Goal: Task Accomplishment & Management: Manage account settings

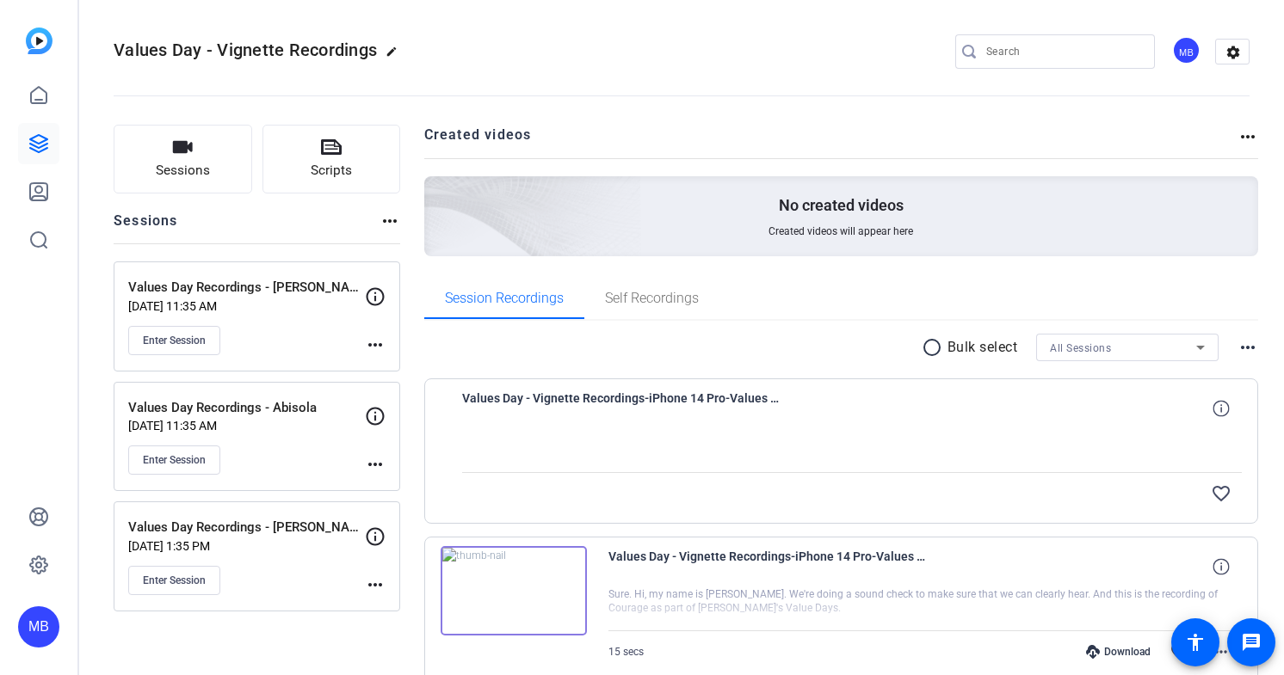
scroll to position [83, 0]
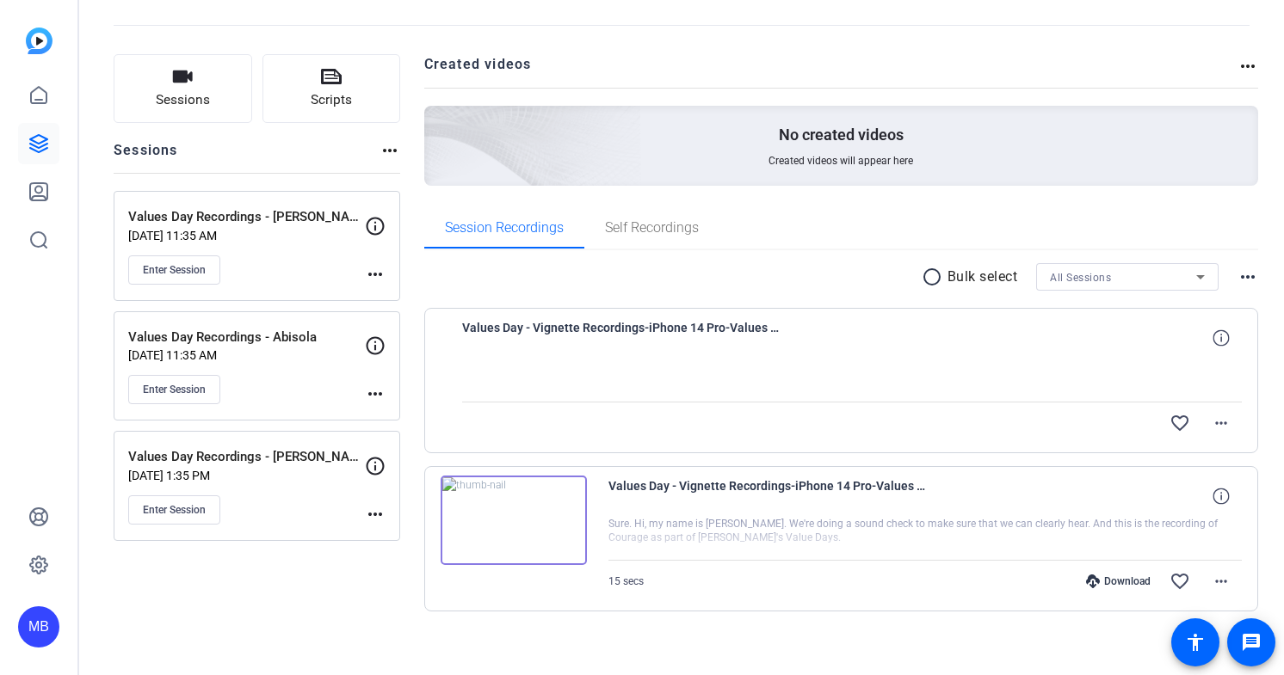
scroll to position [83, 0]
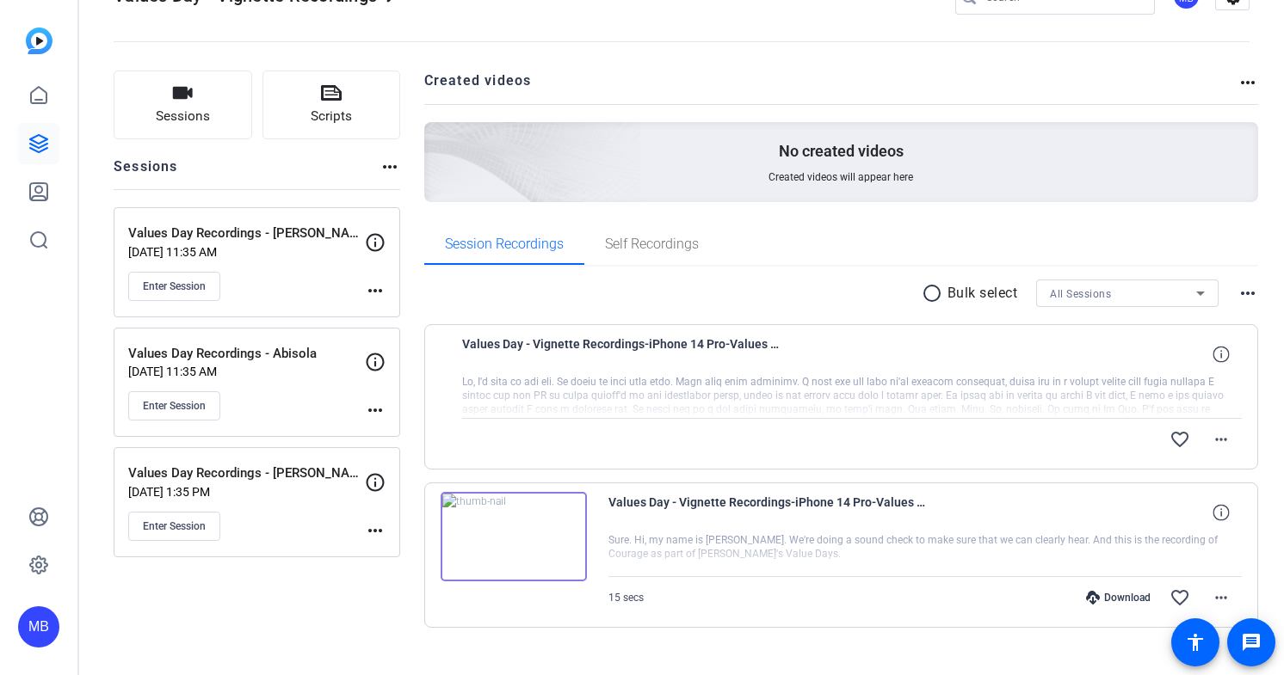
scroll to position [64, 0]
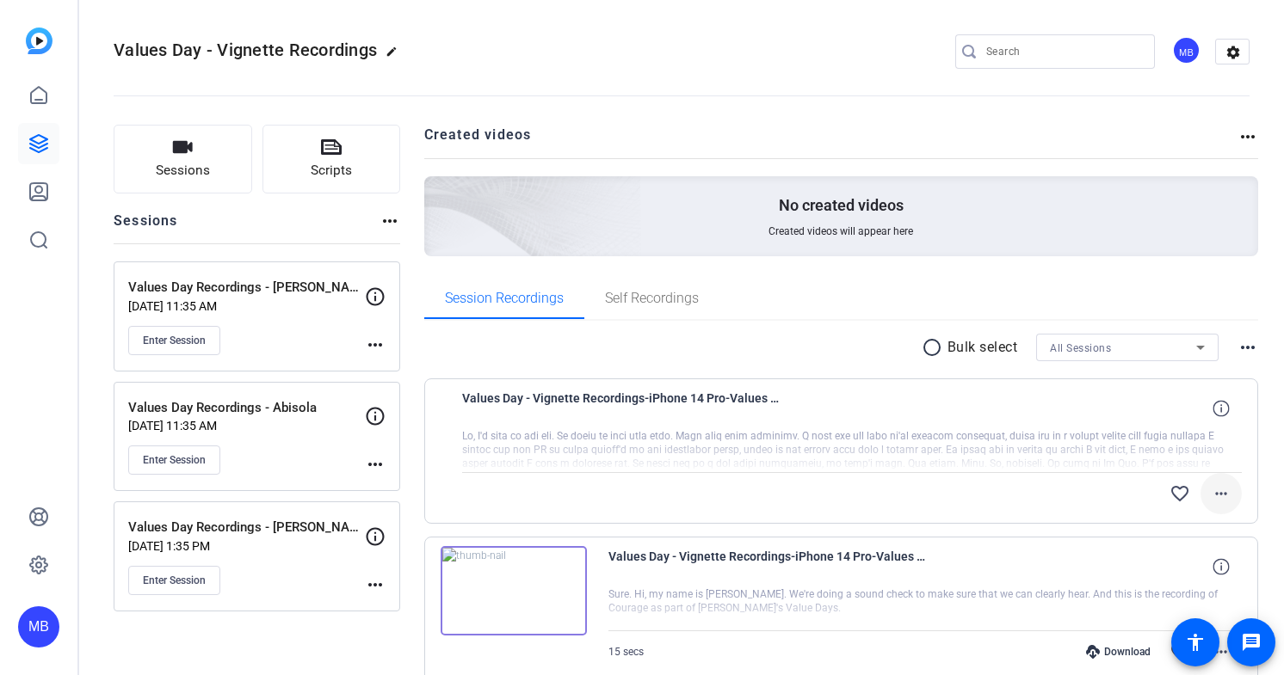
click at [1227, 492] on mat-icon "more_horiz" at bounding box center [1221, 494] width 21 height 21
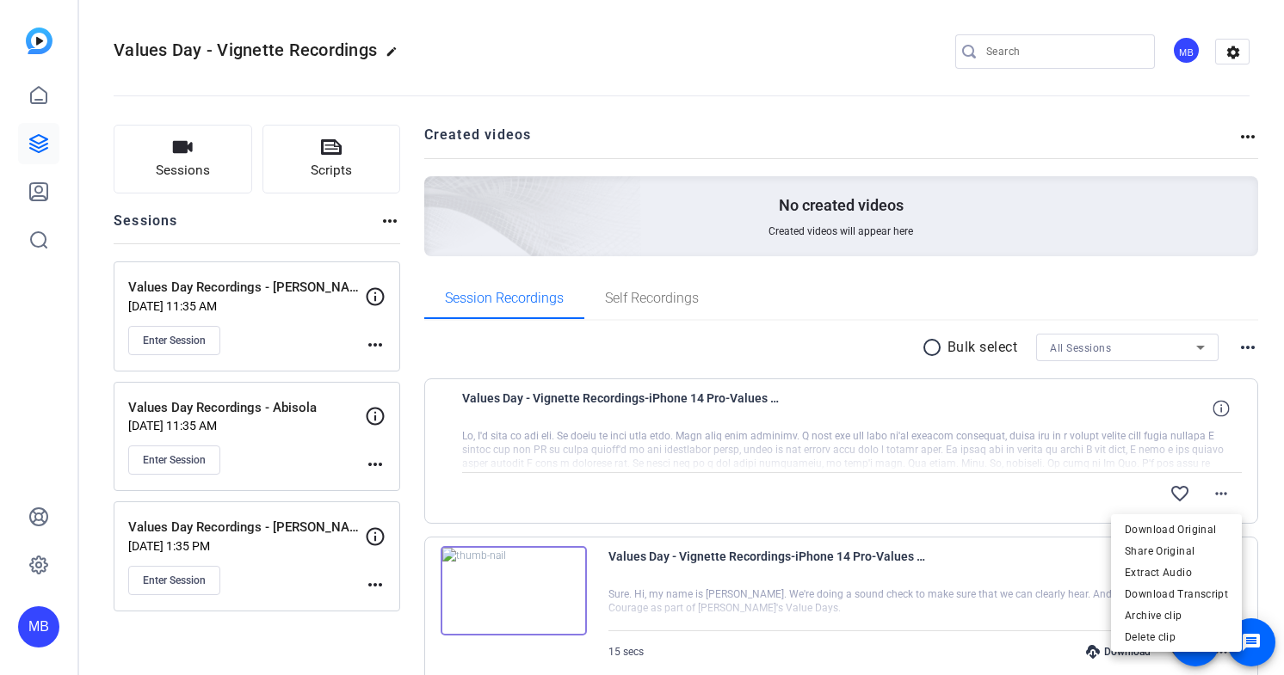
click at [1272, 391] on div at bounding box center [642, 337] width 1284 height 675
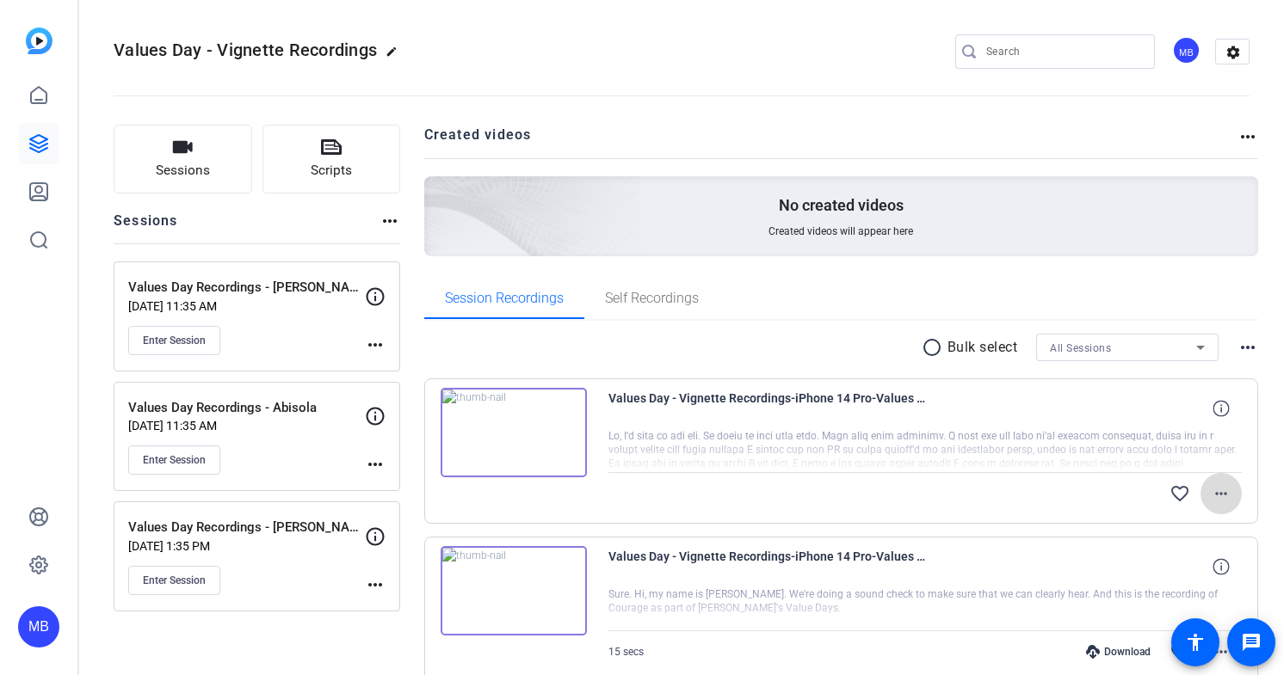
click at [1221, 491] on mat-icon "more_horiz" at bounding box center [1221, 494] width 21 height 21
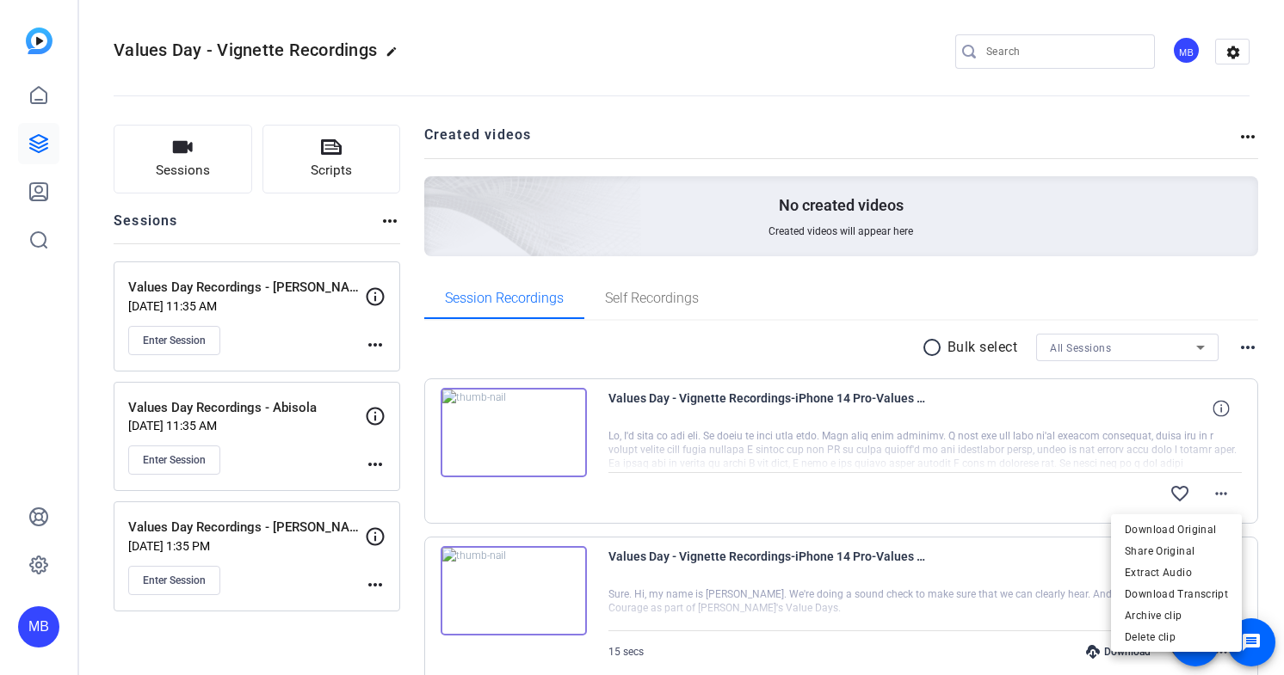
click at [1274, 457] on div at bounding box center [642, 337] width 1284 height 675
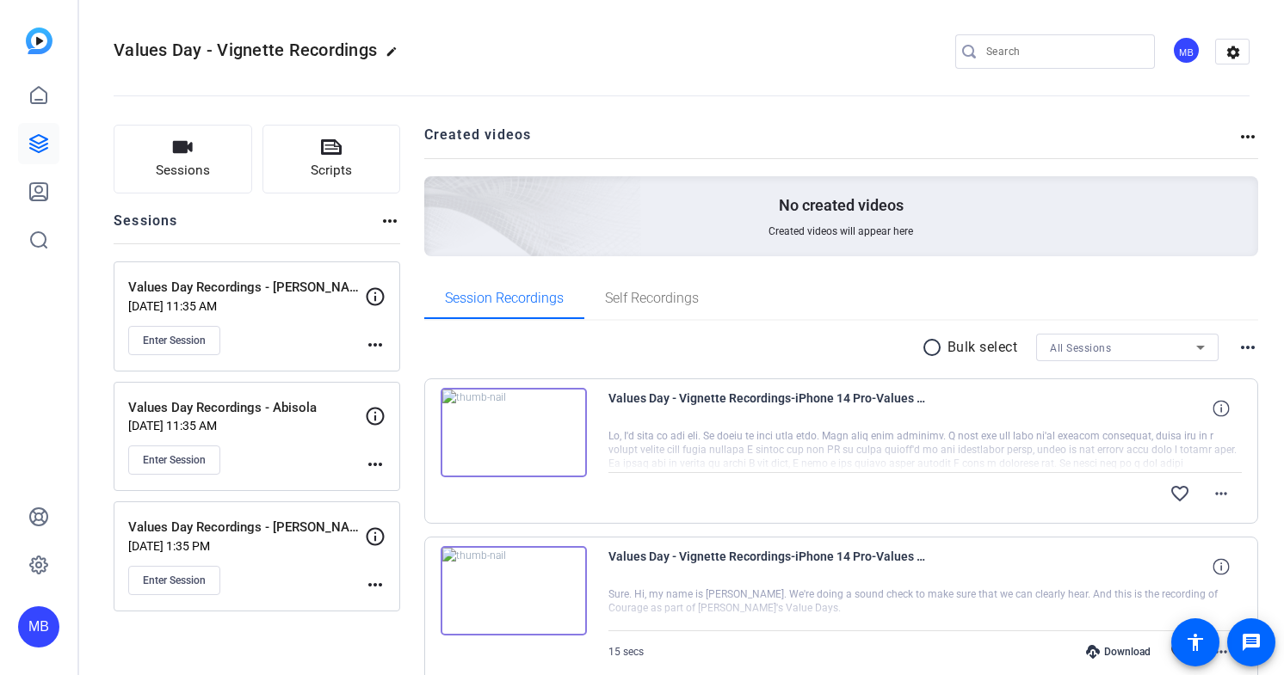
scroll to position [83, 0]
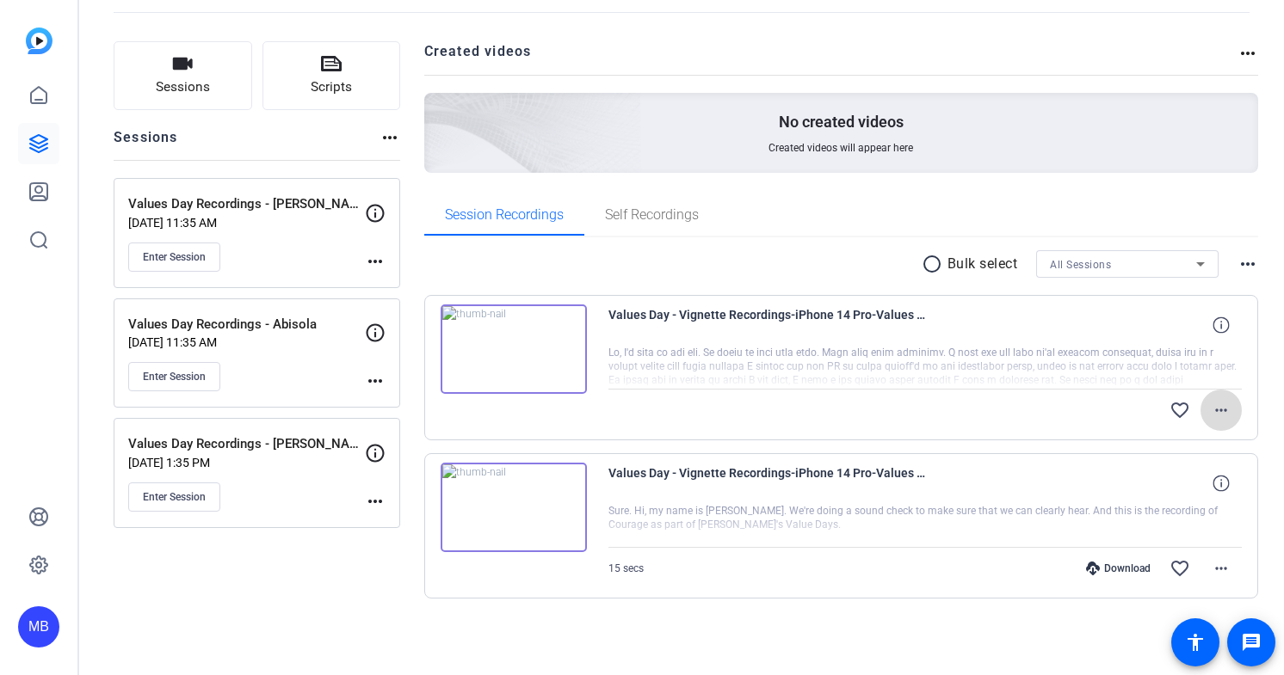
click at [1228, 410] on mat-icon "more_horiz" at bounding box center [1221, 410] width 21 height 21
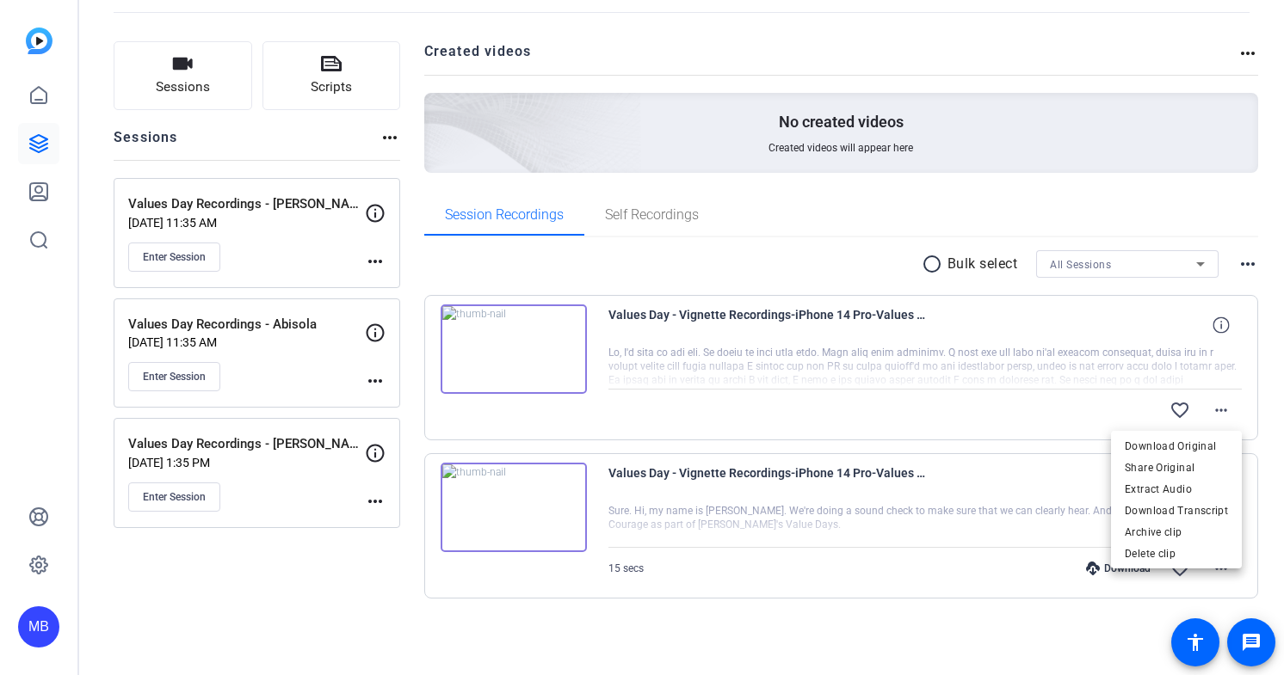
click at [1266, 383] on div at bounding box center [642, 337] width 1284 height 675
click at [822, 633] on div "radio_button_unchecked Bulk select All Sessions more_horiz Values Day - Vignett…" at bounding box center [841, 445] width 835 height 416
click at [1221, 413] on mat-icon "more_horiz" at bounding box center [1221, 410] width 21 height 21
click at [1221, 413] on div at bounding box center [642, 337] width 1284 height 675
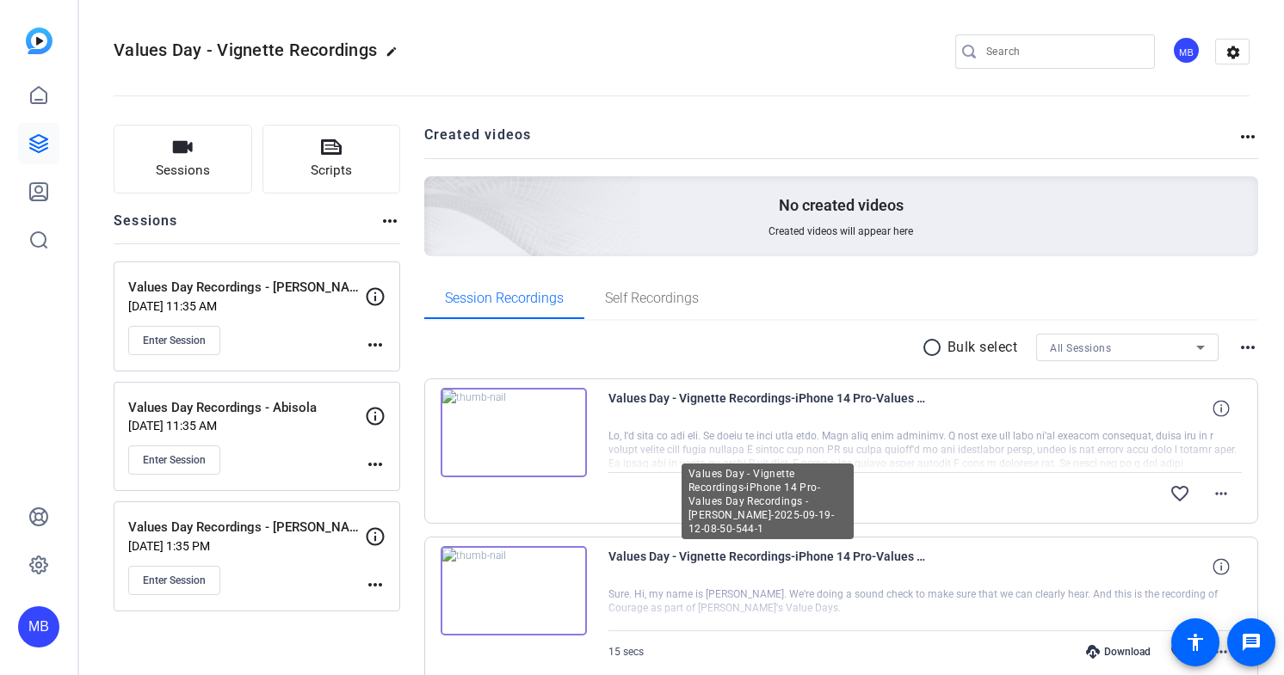
scroll to position [83, 0]
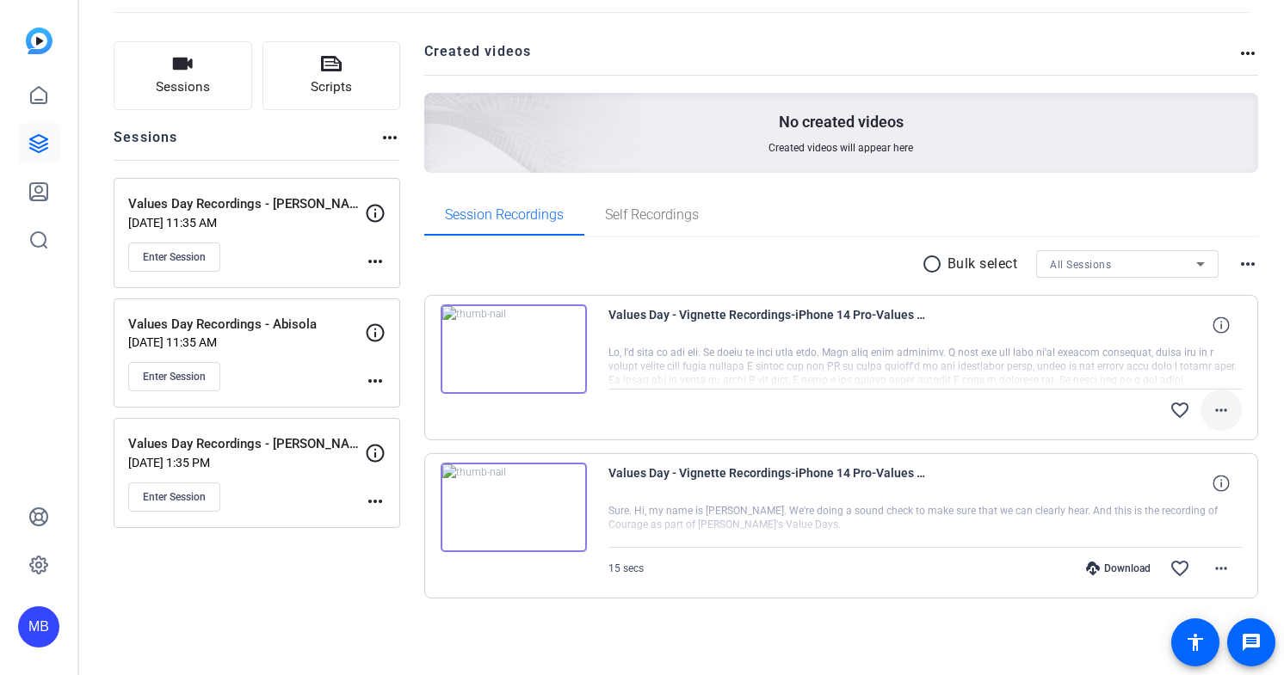
click at [1222, 411] on mat-icon "more_horiz" at bounding box center [1221, 410] width 21 height 21
click at [1272, 391] on div at bounding box center [642, 337] width 1284 height 675
